Goal: Information Seeking & Learning: Learn about a topic

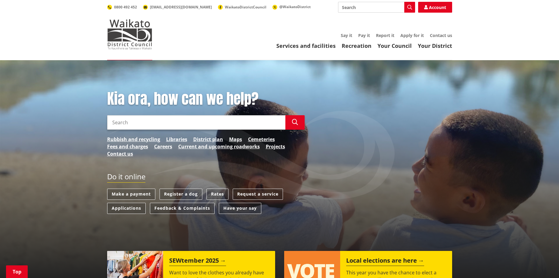
scroll to position [301, 0]
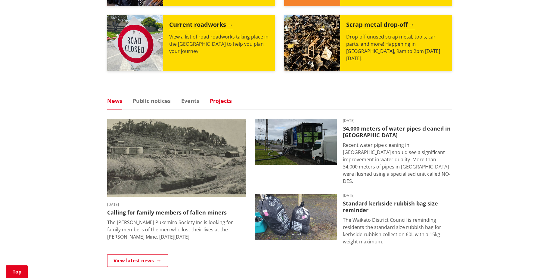
click at [224, 102] on link "Projects" at bounding box center [221, 100] width 22 height 5
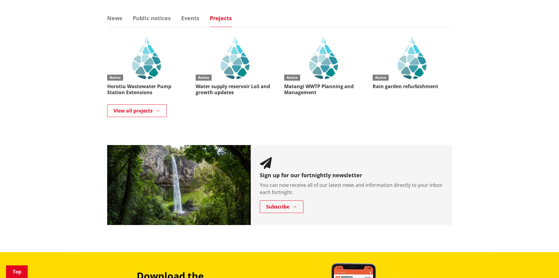
scroll to position [391, 0]
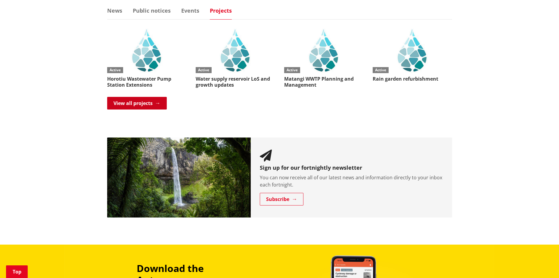
click at [143, 105] on link "View all projects" at bounding box center [137, 103] width 60 height 13
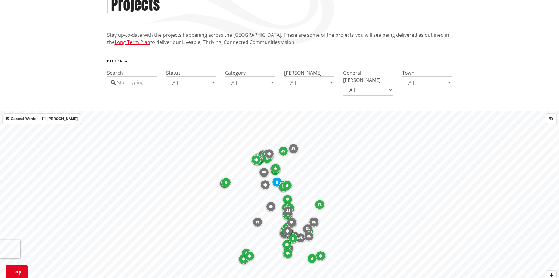
scroll to position [120, 0]
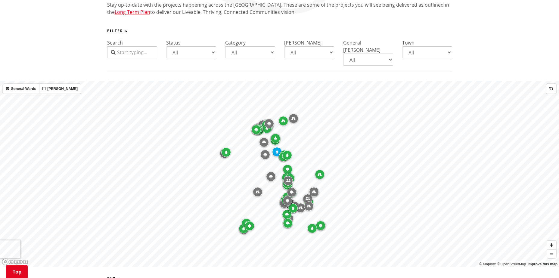
click at [376, 54] on select "All Awaroa-Maramarua General Ward Huntly General Ward Newcastle-Ngāruawāhia Gen…" at bounding box center [368, 60] width 50 height 12
select select "Waerenga-Whitikahu General [PERSON_NAME]"
click at [343, 54] on select "All Awaroa-Maramarua General Ward Huntly General Ward Newcastle-Ngāruawāhia Gen…" at bounding box center [368, 60] width 50 height 12
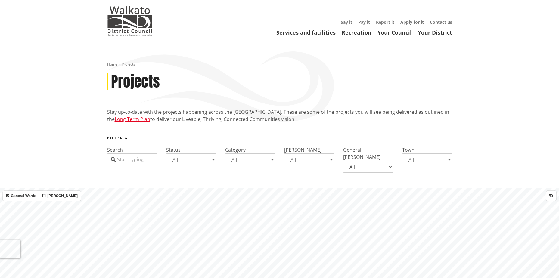
scroll to position [0, 0]
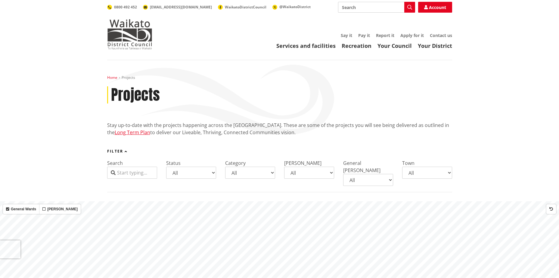
click at [113, 80] on link "Home" at bounding box center [112, 77] width 10 height 5
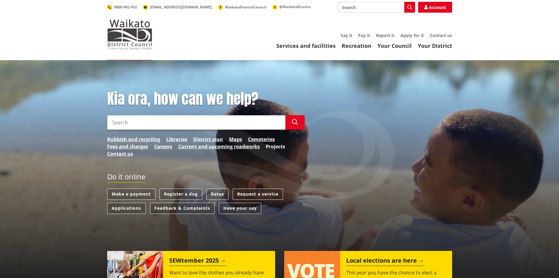
click at [274, 147] on link "Projects" at bounding box center [275, 146] width 19 height 7
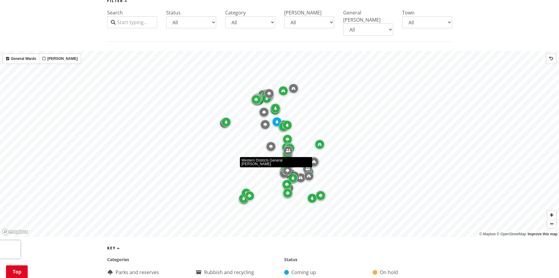
scroll to position [120, 0]
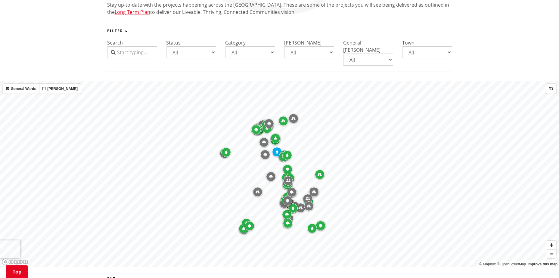
click at [288, 153] on icon "Map marker" at bounding box center [287, 155] width 2 height 4
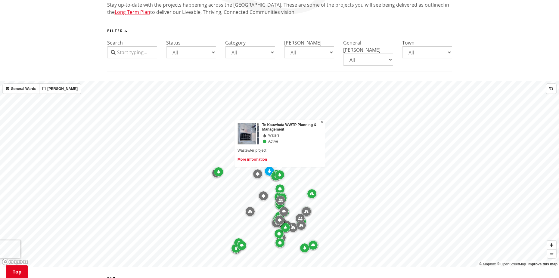
click at [275, 170] on div "Map marker" at bounding box center [280, 175] width 10 height 10
click at [273, 171] on div "Map marker" at bounding box center [276, 176] width 10 height 10
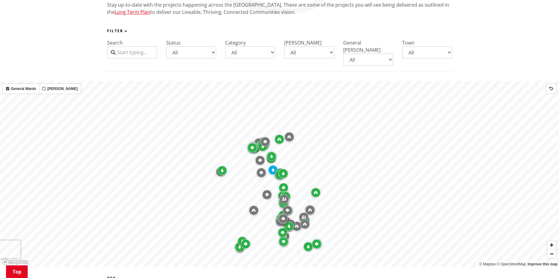
click at [280, 169] on div "Map marker" at bounding box center [283, 174] width 10 height 10
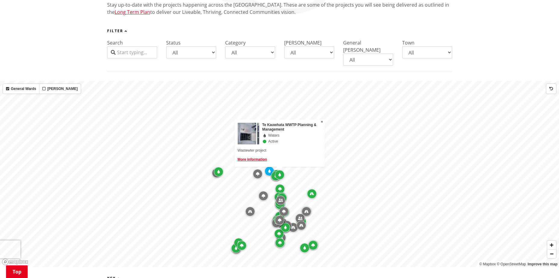
click at [274, 170] on div "Map marker" at bounding box center [277, 175] width 10 height 10
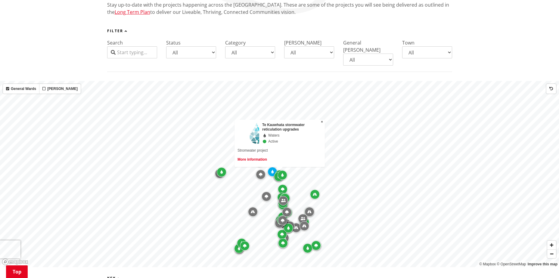
click at [251, 157] on link "More information" at bounding box center [251, 159] width 29 height 4
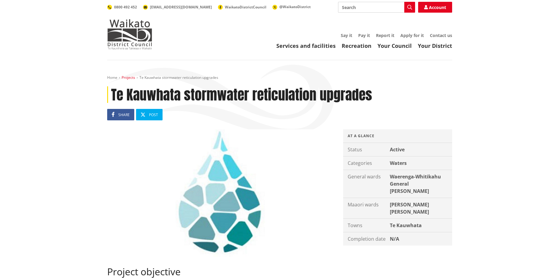
click at [128, 77] on link "Projects" at bounding box center [129, 77] width 14 height 5
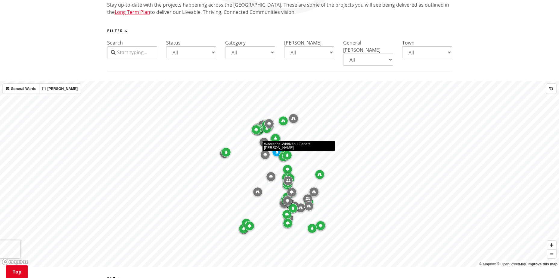
scroll to position [180, 0]
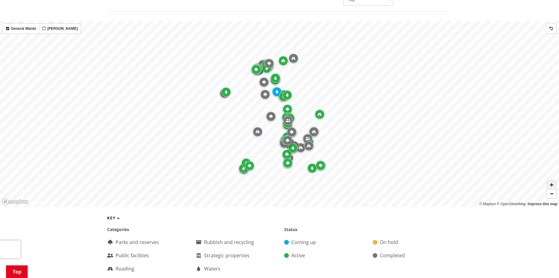
click at [552, 180] on span "Zoom in" at bounding box center [551, 184] width 9 height 9
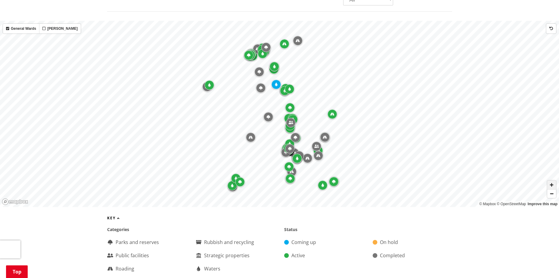
click at [552, 180] on span "Zoom in" at bounding box center [551, 184] width 9 height 9
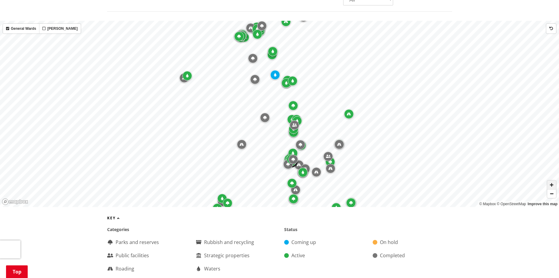
click at [552, 180] on span "Zoom in" at bounding box center [551, 184] width 9 height 9
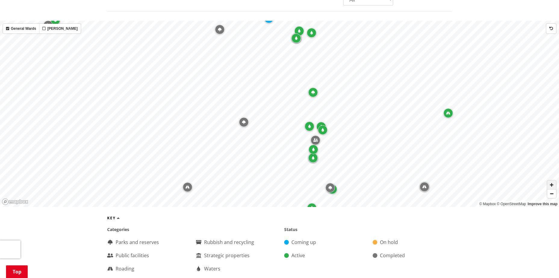
click at [552, 180] on span "Zoom in" at bounding box center [551, 184] width 9 height 9
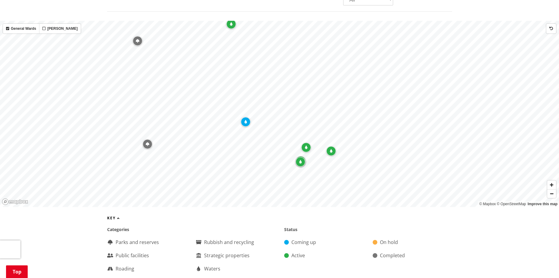
click at [306, 143] on div "Map marker" at bounding box center [306, 148] width 10 height 10
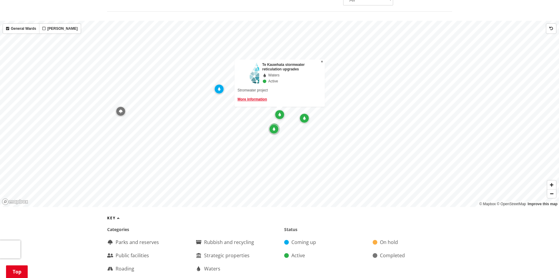
click at [306, 113] on div "Map marker" at bounding box center [304, 118] width 10 height 10
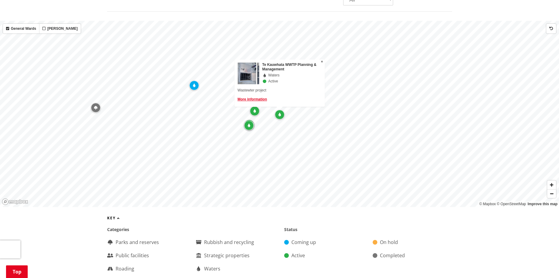
click at [248, 121] on div "Map marker" at bounding box center [249, 126] width 10 height 10
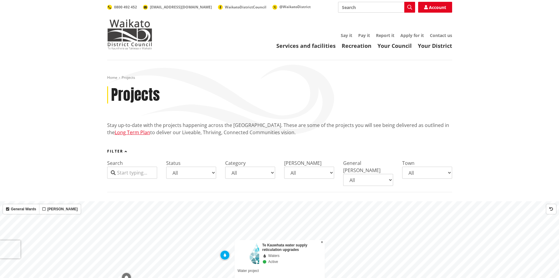
scroll to position [60, 0]
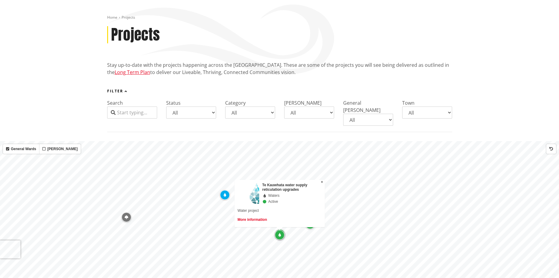
click at [253, 218] on link "More information" at bounding box center [251, 220] width 29 height 4
